Goal: Find specific page/section: Find specific page/section

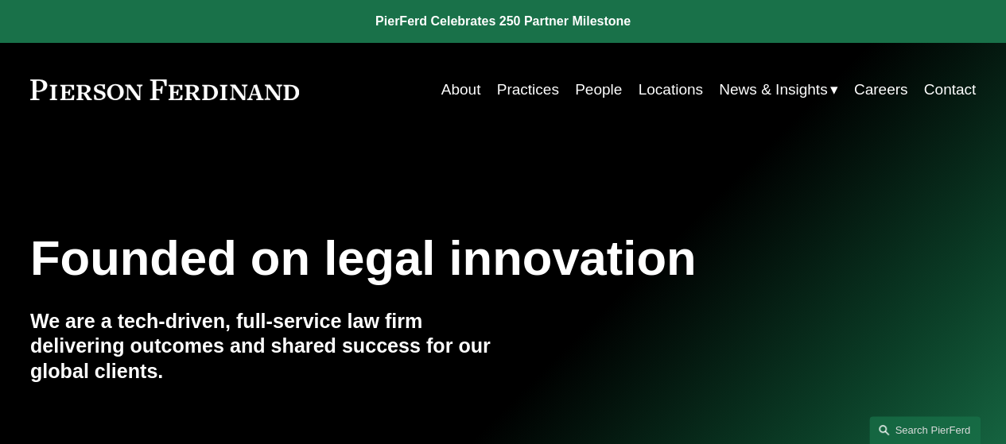
click at [596, 77] on link "People" at bounding box center [598, 90] width 47 height 30
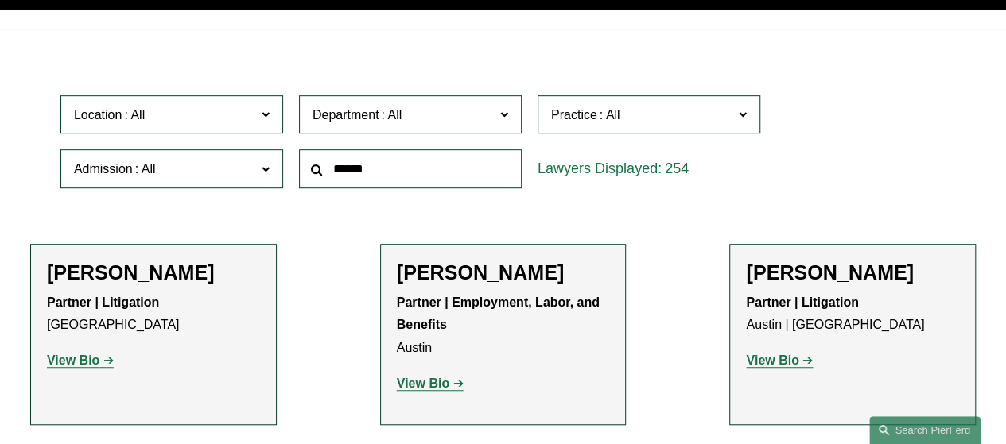
scroll to position [403, 0]
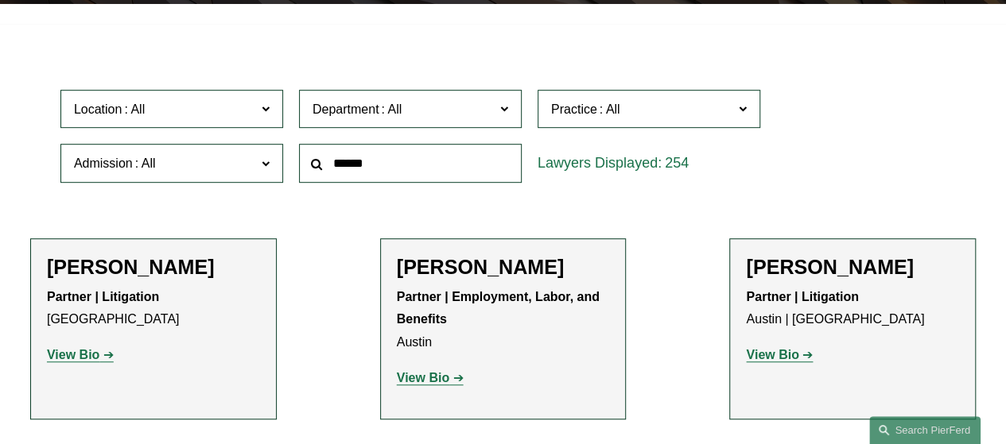
click at [417, 151] on input "text" at bounding box center [410, 163] width 223 height 39
type input "*******"
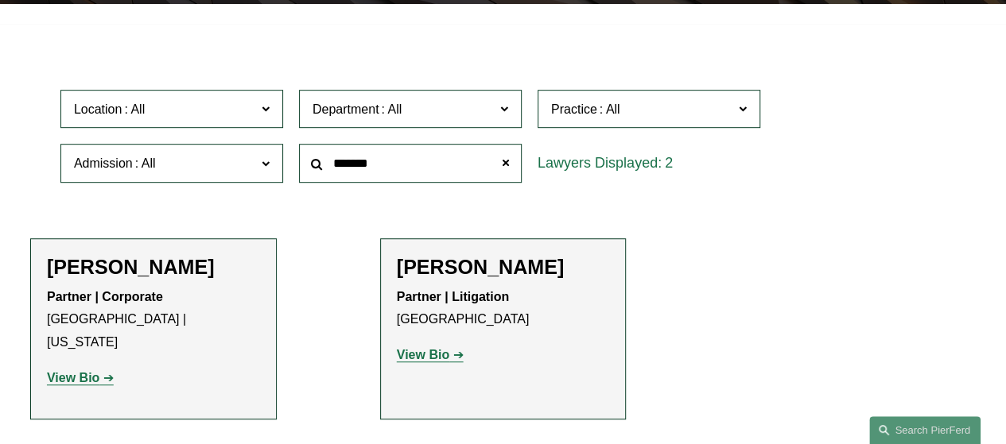
click at [436, 360] on strong "View Bio" at bounding box center [423, 355] width 52 height 14
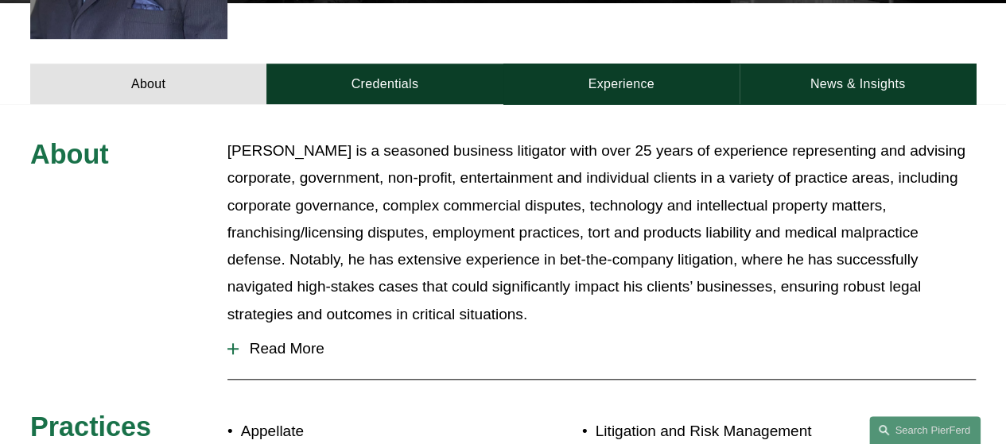
scroll to position [531, 0]
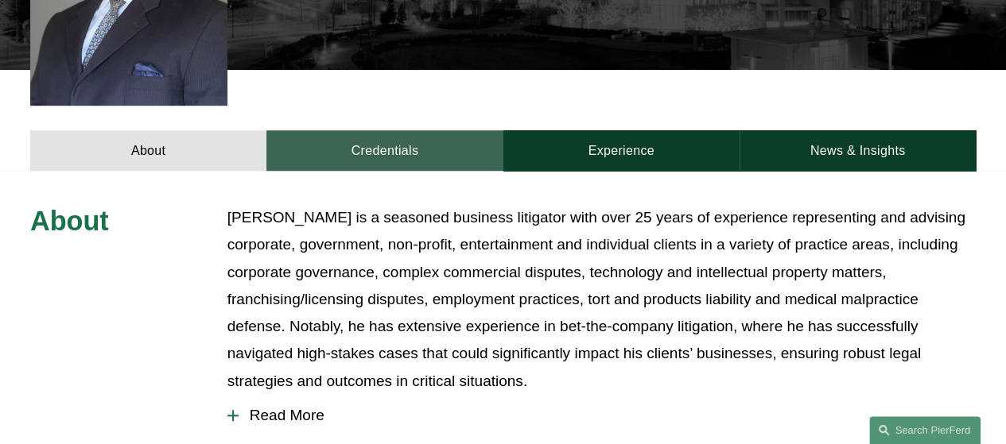
click at [393, 130] on link "Credentials" at bounding box center [384, 150] width 236 height 41
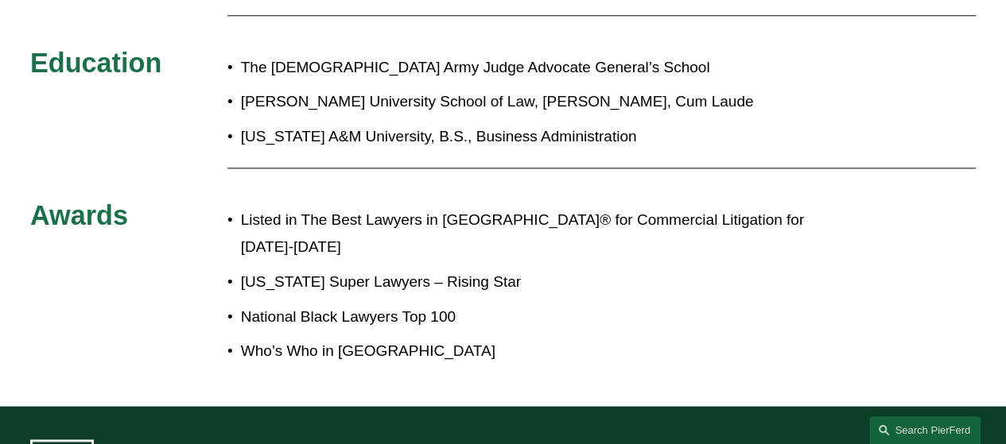
scroll to position [903, 0]
